Goal: Information Seeking & Learning: Learn about a topic

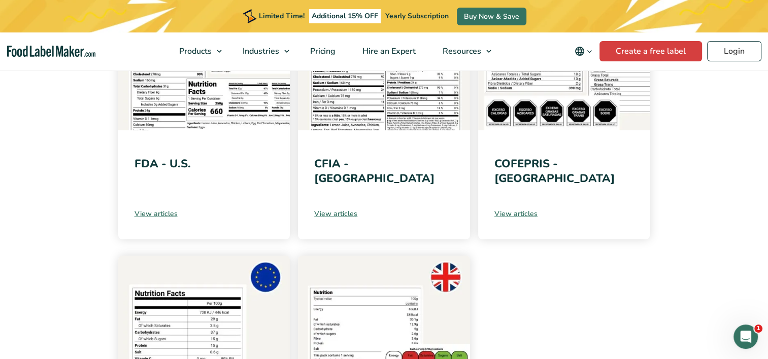
scroll to position [297, 0]
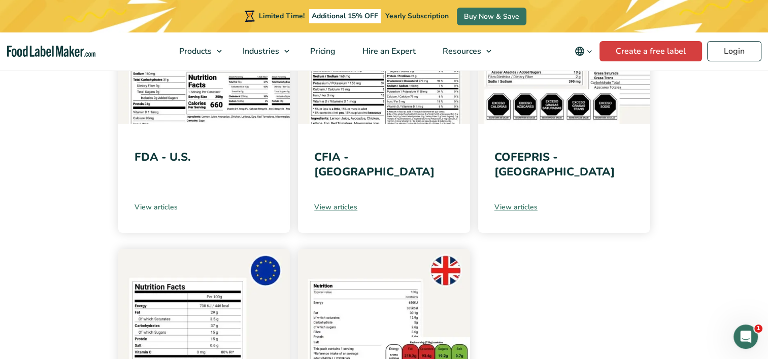
click at [154, 204] on link "View articles" at bounding box center [205, 207] width 140 height 11
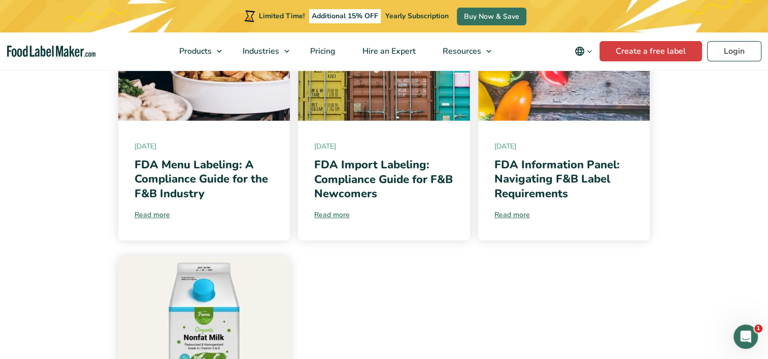
scroll to position [886, 0]
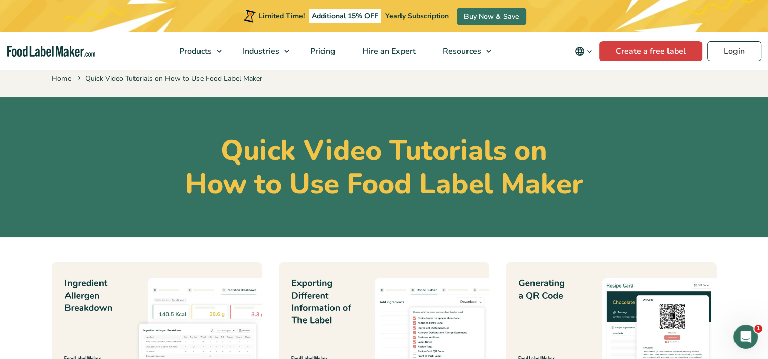
scroll to position [20, 0]
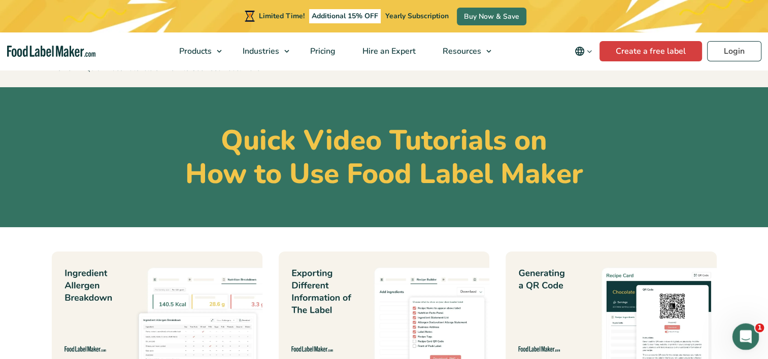
click at [749, 337] on icon "Open Intercom Messenger" at bounding box center [744, 335] width 17 height 17
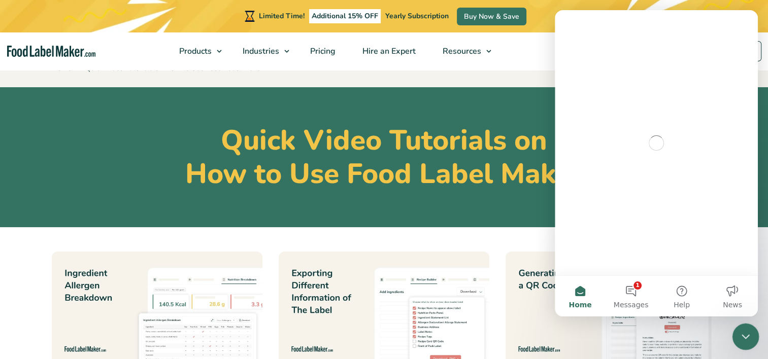
scroll to position [0, 0]
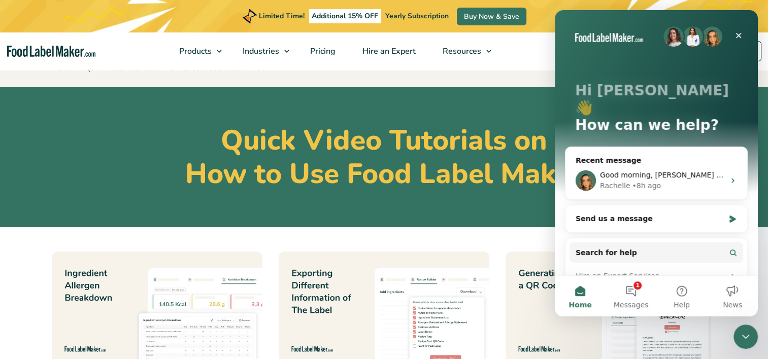
click at [433, 201] on section "Quick Video Tutorials on How to Use Food Label Maker" at bounding box center [384, 157] width 768 height 140
click at [737, 32] on icon "Close" at bounding box center [738, 35] width 8 height 8
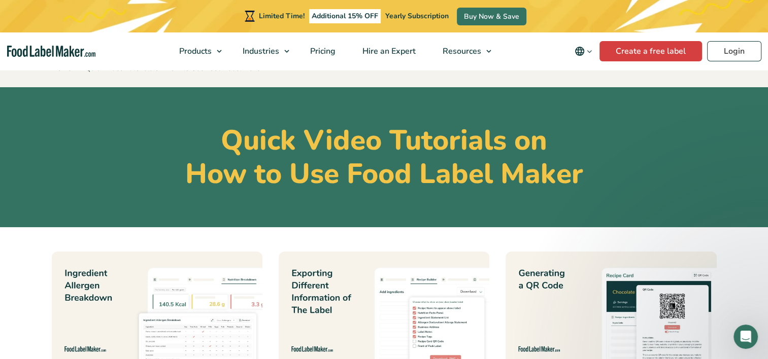
click at [495, 188] on h1 "Quick Video Tutorials on How to Use Food Label Maker" at bounding box center [384, 157] width 665 height 67
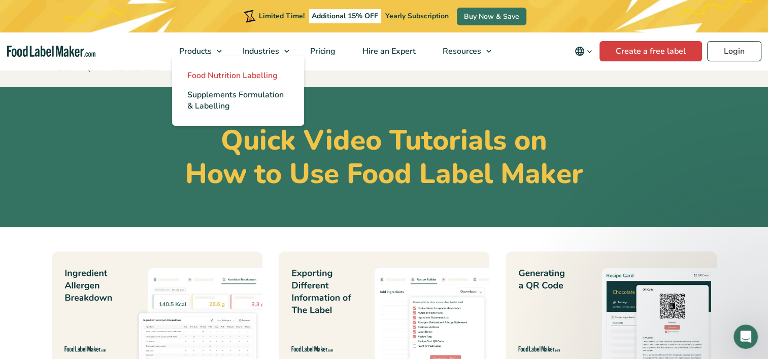
click at [220, 73] on span "Food Nutrition Labelling" at bounding box center [232, 75] width 90 height 11
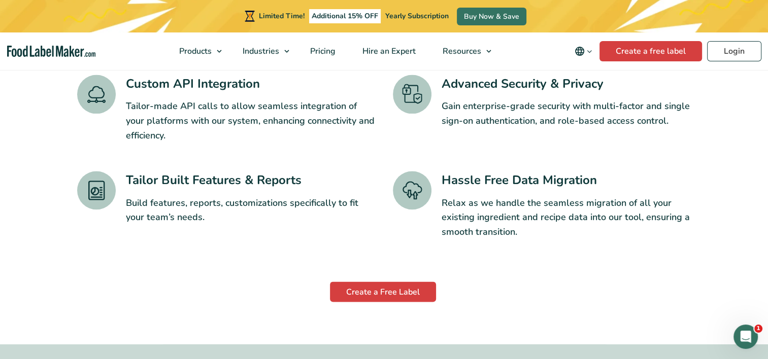
scroll to position [1770, 0]
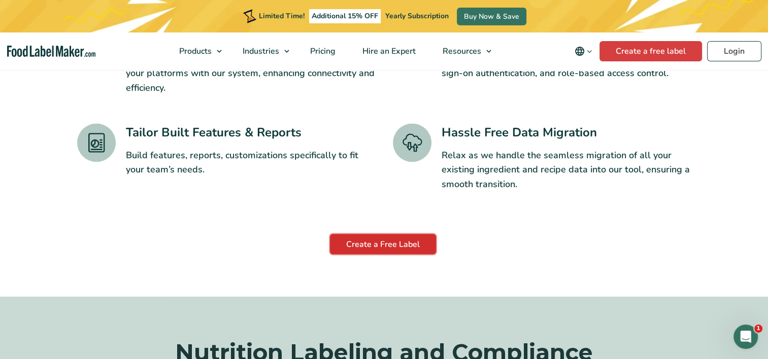
click at [384, 234] on link "Create a Free Label" at bounding box center [383, 244] width 106 height 20
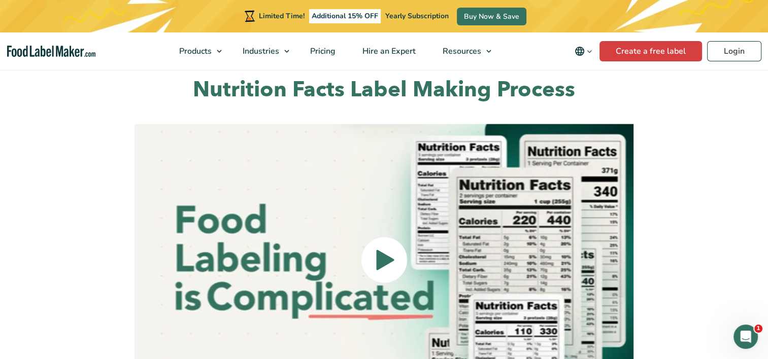
scroll to position [2265, 0]
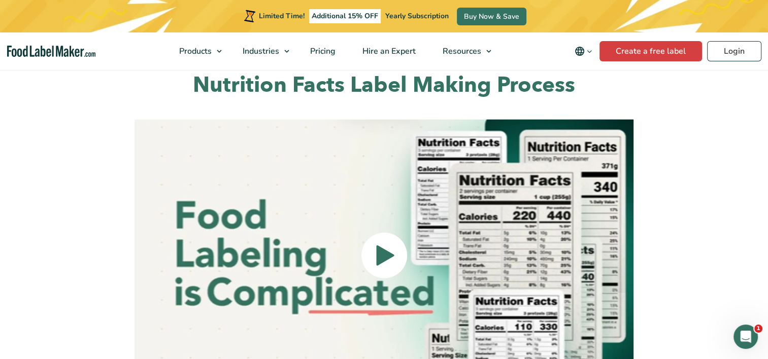
click at [394, 223] on icon at bounding box center [385, 256] width 20 height 260
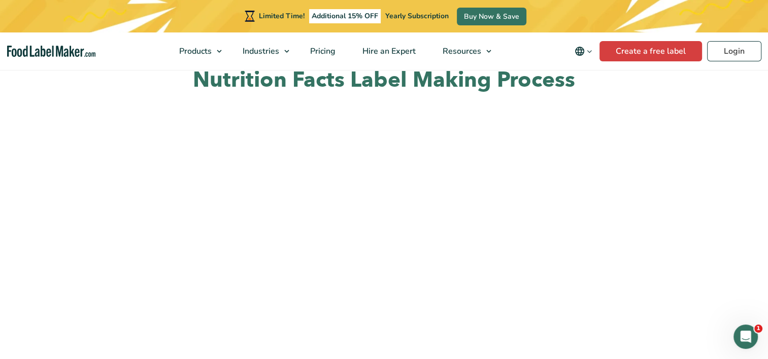
scroll to position [2356, 0]
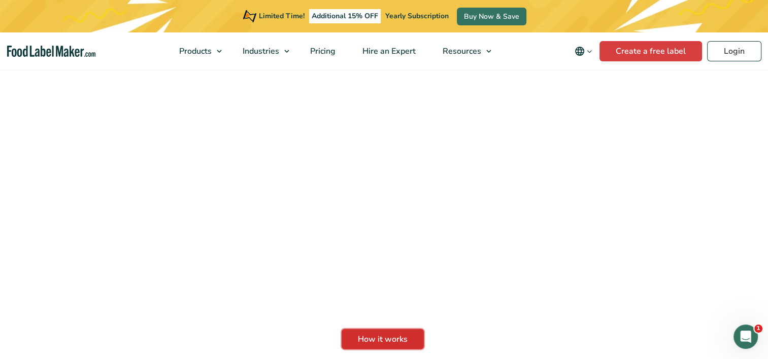
click at [400, 329] on link "How it works" at bounding box center [383, 339] width 82 height 20
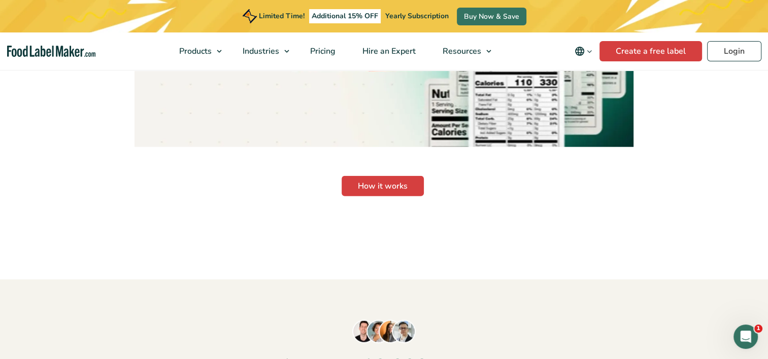
scroll to position [2534, 0]
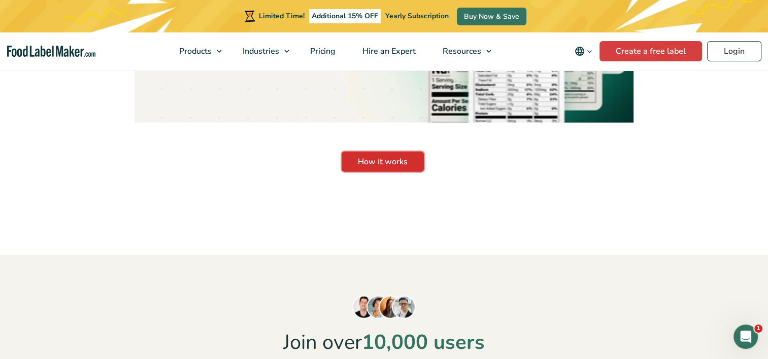
click at [377, 152] on link "How it works" at bounding box center [383, 162] width 82 height 20
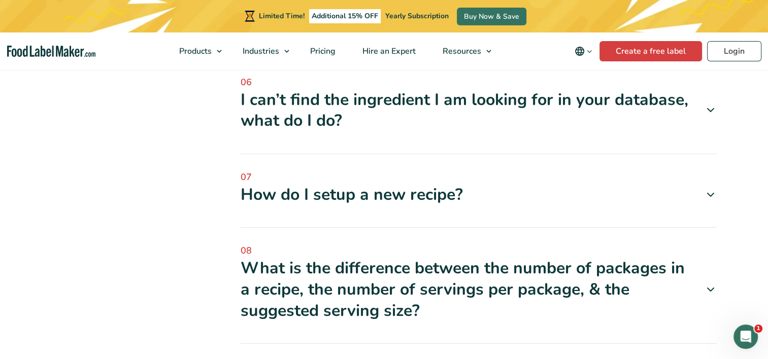
scroll to position [660, 0]
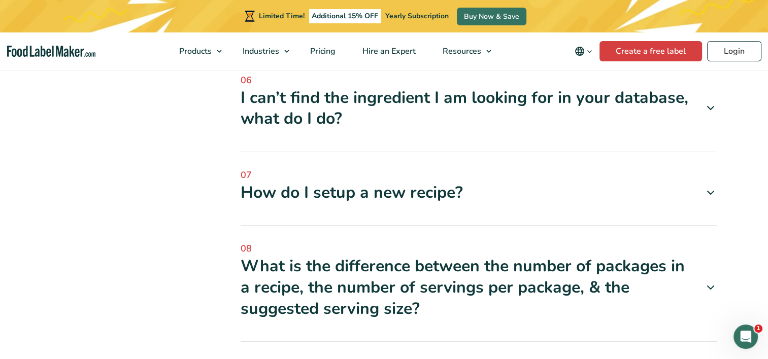
click at [708, 187] on icon at bounding box center [711, 193] width 12 height 12
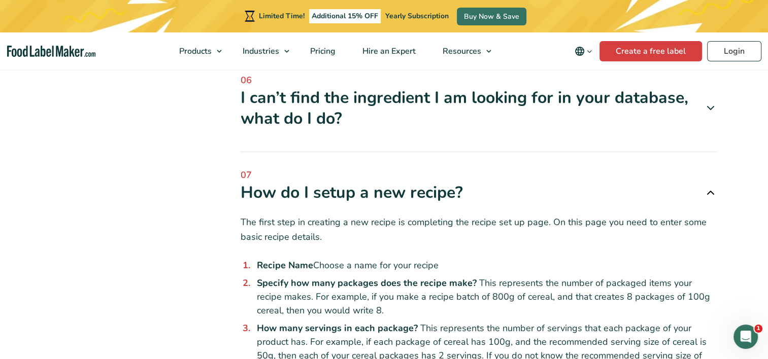
click at [761, 187] on section "Categories Categories Commonly Asked Questions Create Nutrition Facts Labels Hi…" at bounding box center [384, 256] width 768 height 1390
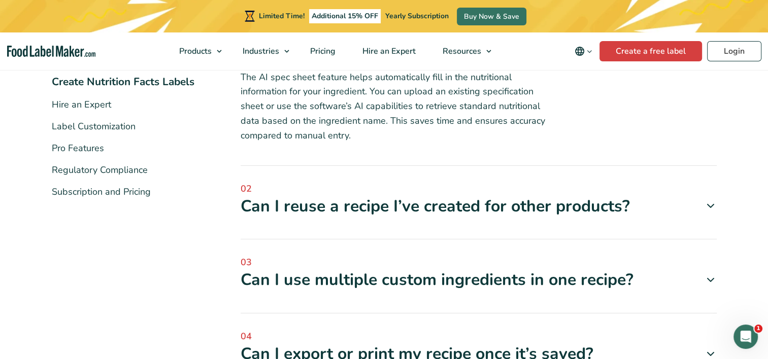
scroll to position [0, 0]
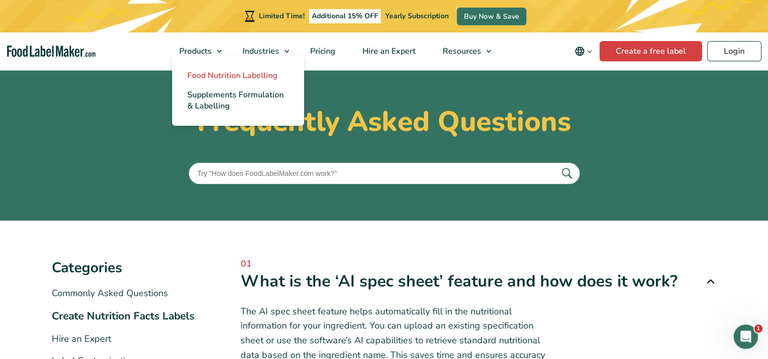
click at [223, 77] on span "Food Nutrition Labelling" at bounding box center [232, 75] width 90 height 11
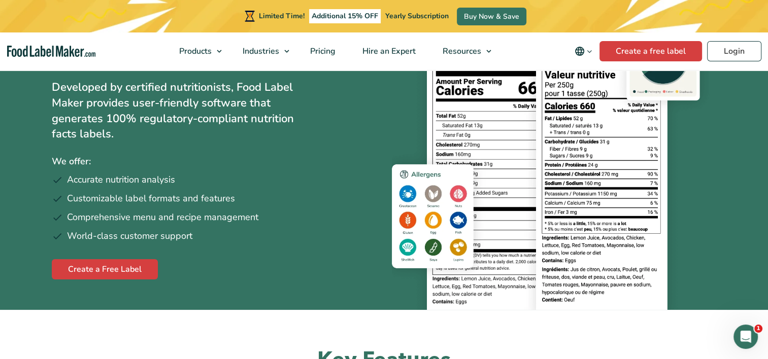
scroll to position [101, 0]
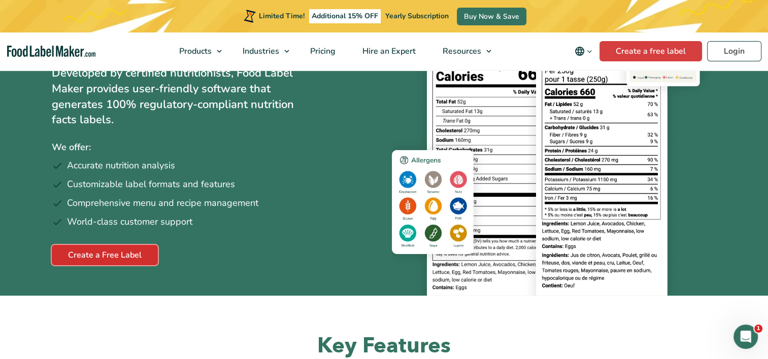
click at [106, 250] on link "Create a Free Label" at bounding box center [105, 255] width 106 height 20
